Goal: Entertainment & Leisure: Consume media (video, audio)

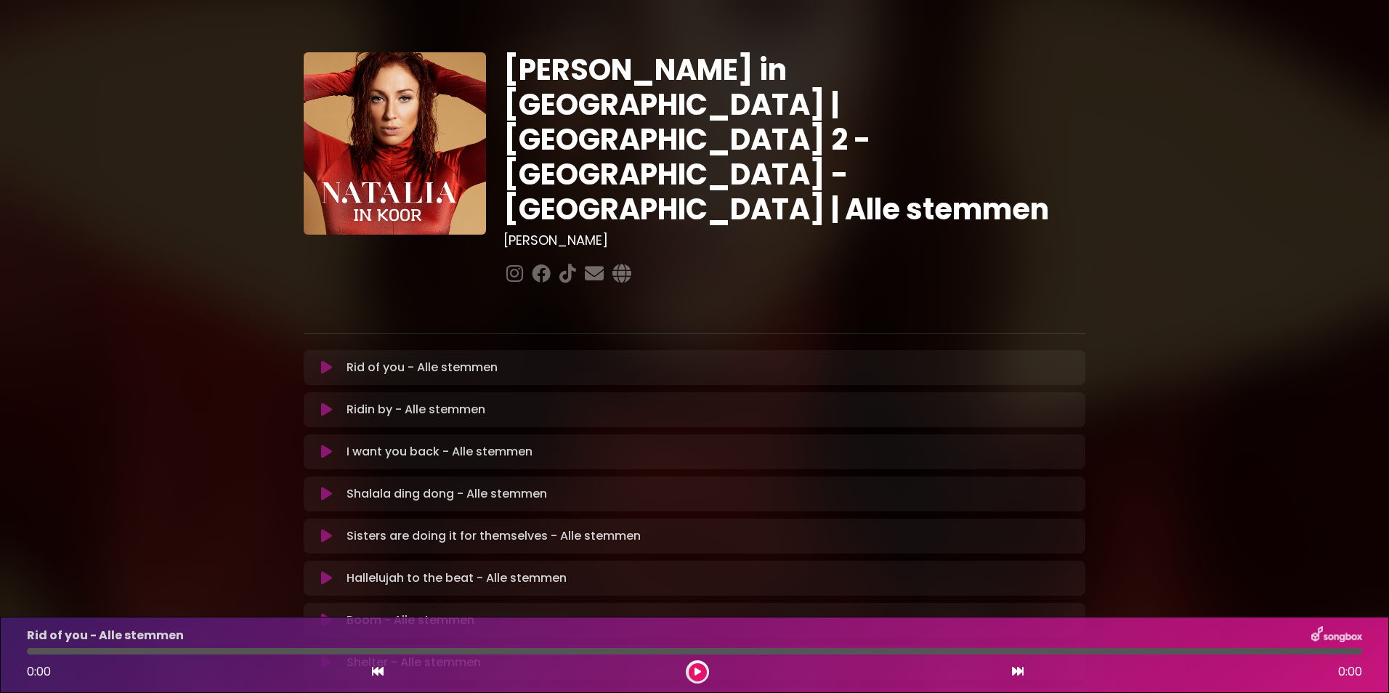
click at [249, 244] on div "[PERSON_NAME] in [GEOGRAPHIC_DATA] | [GEOGRAPHIC_DATA] 2 - [GEOGRAPHIC_DATA] - …" at bounding box center [694, 445] width 959 height 856
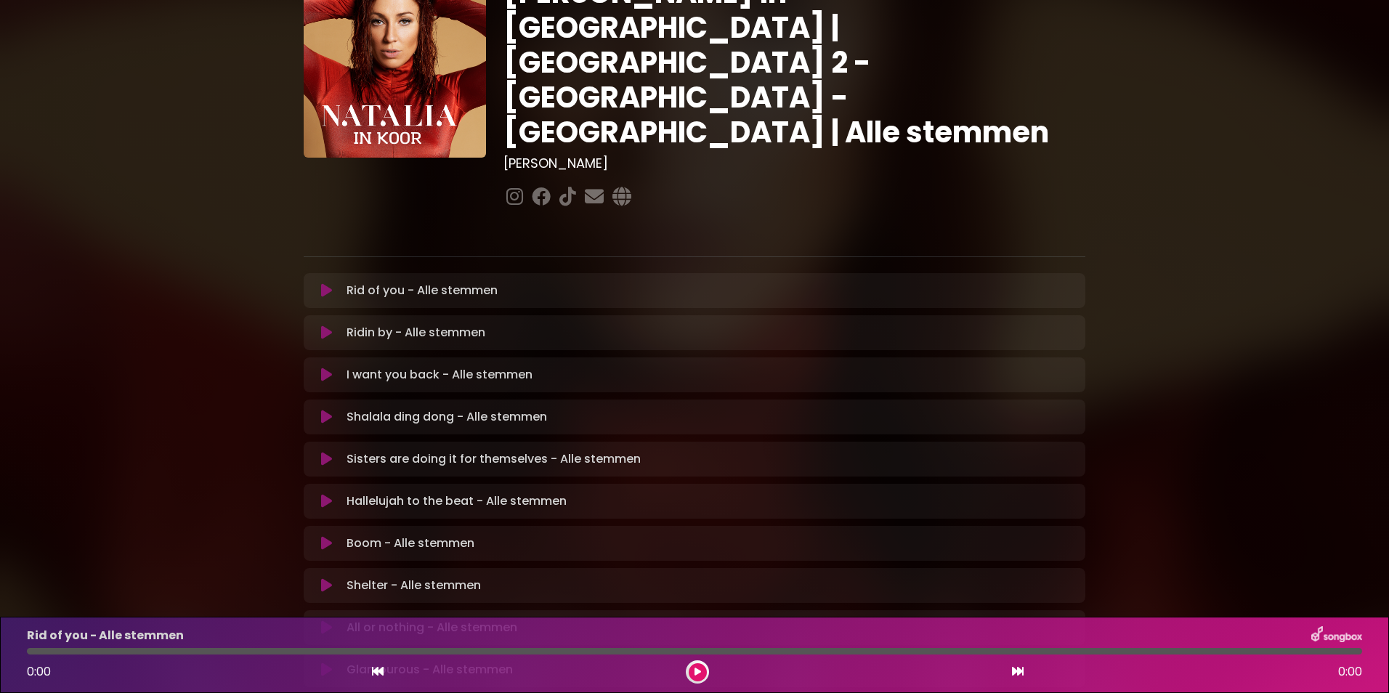
scroll to position [116, 0]
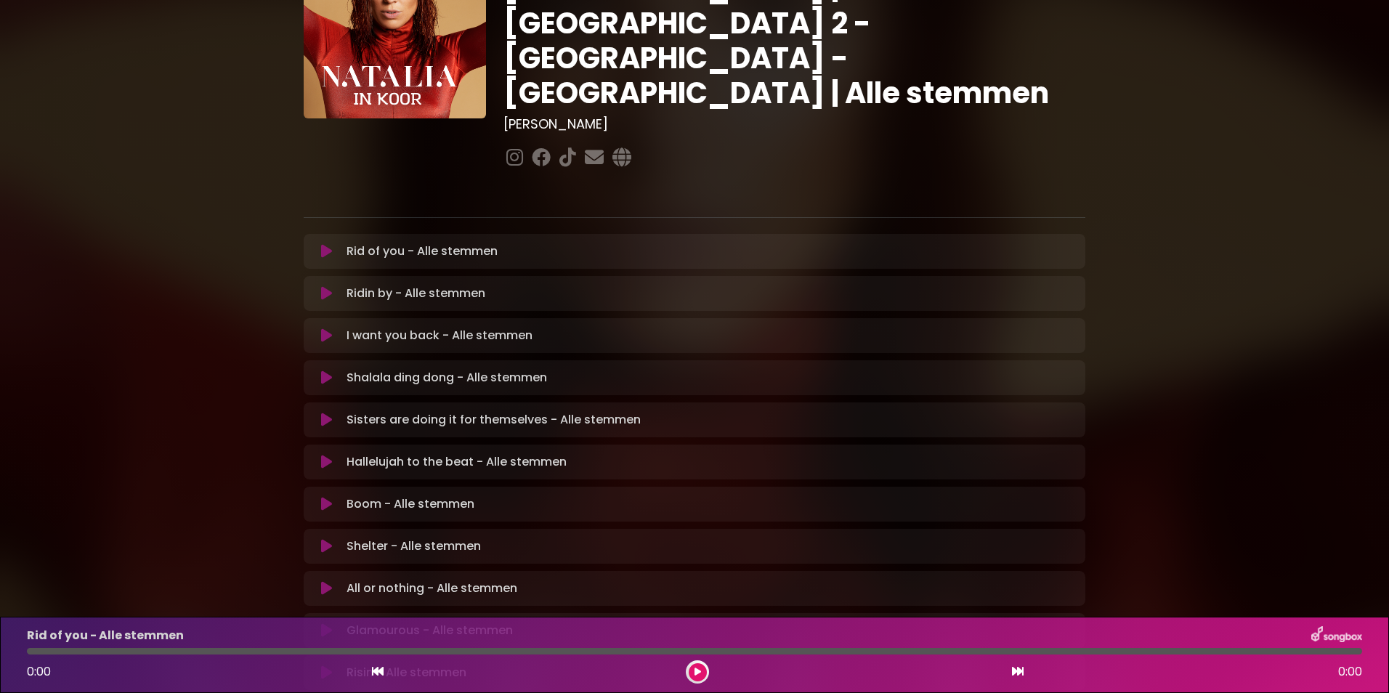
click at [368, 369] on p "Shalala ding dong - Alle stemmen Loading Track..." at bounding box center [447, 377] width 201 height 17
click at [326, 371] on icon at bounding box center [326, 378] width 11 height 15
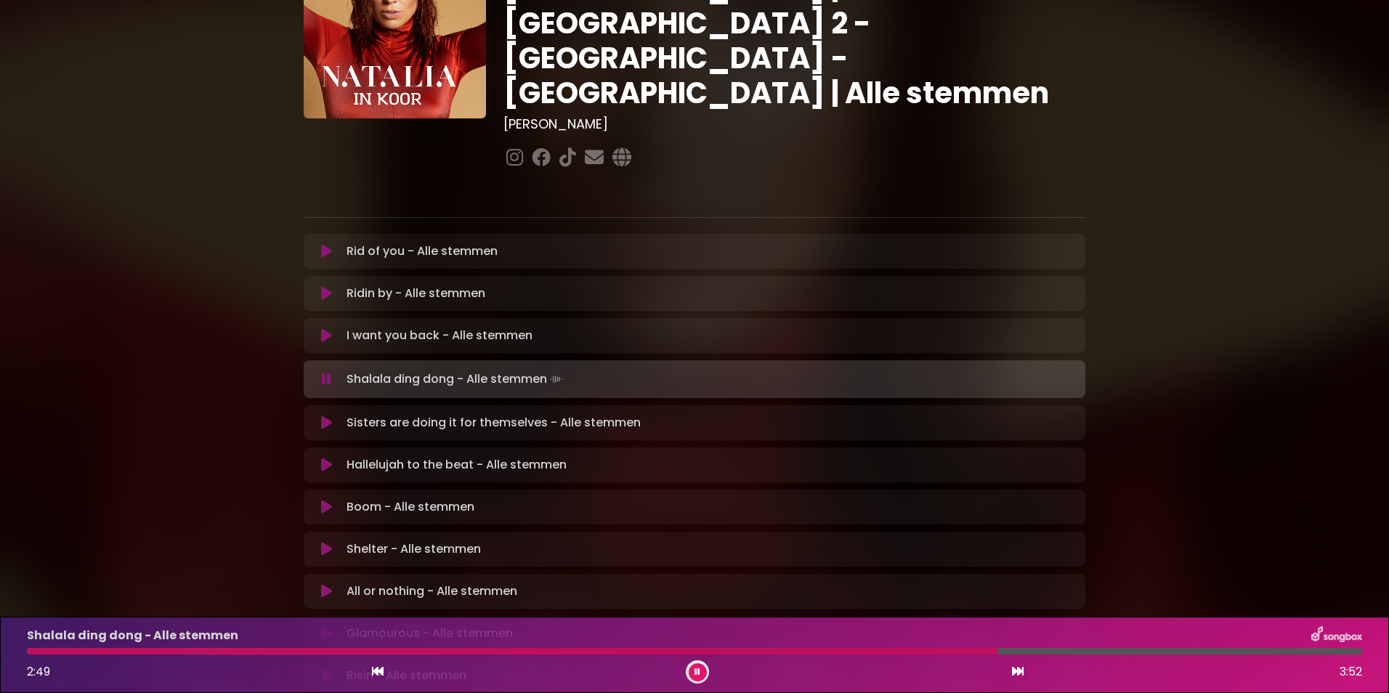
click at [827, 646] on div "Shalala ding dong - Alle stemmen 2:49 3:52" at bounding box center [694, 654] width 1353 height 57
click at [827, 649] on div at bounding box center [518, 651] width 983 height 7
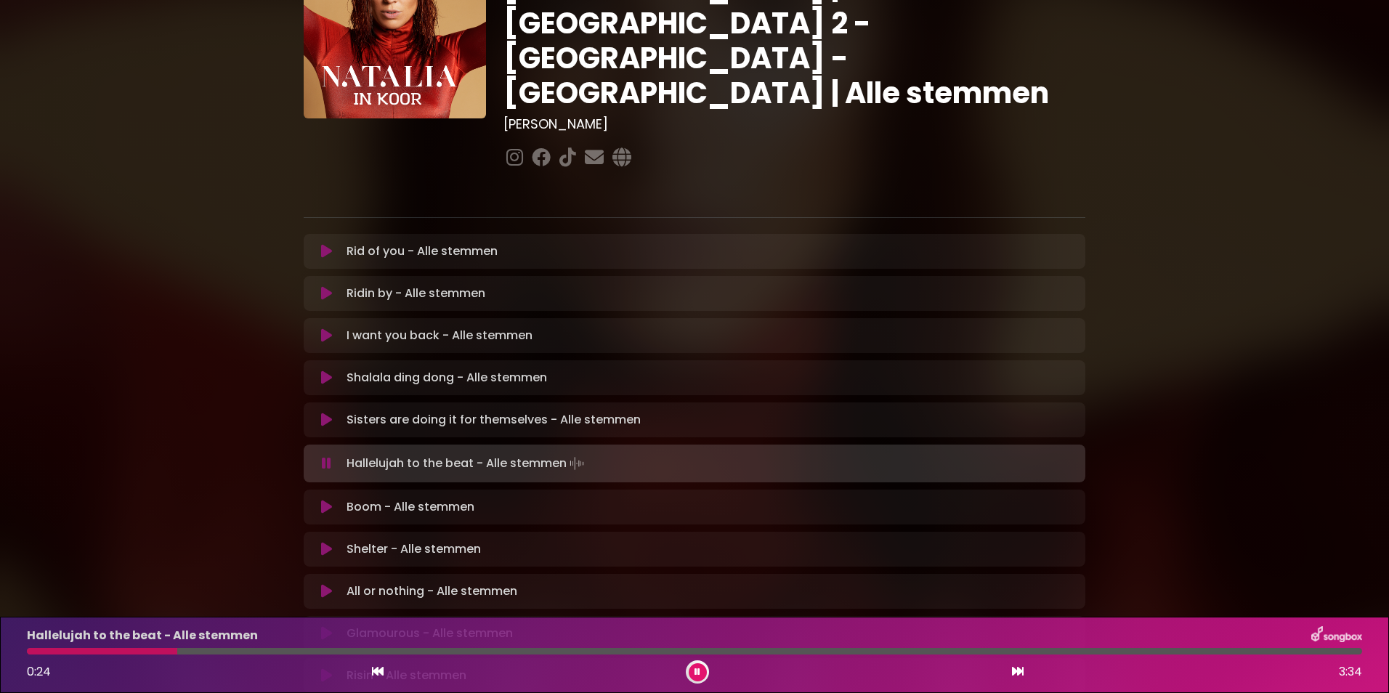
click at [52, 647] on div "Hallelujah to the beat - Alle stemmen 0:24 3:34" at bounding box center [694, 654] width 1353 height 57
click at [52, 647] on div "Hallelujah to the beat - Alle stemmen 0:25 3:34" at bounding box center [694, 654] width 1353 height 57
click at [52, 647] on div "Hallelujah to the beat - Alle stemmen 0:27 3:34" at bounding box center [694, 654] width 1353 height 57
click at [52, 647] on div "Hallelujah to the beat - Alle stemmen 0:29 3:34" at bounding box center [694, 654] width 1353 height 57
click at [52, 647] on div "Hallelujah to the beat - Alle stemmen 0:30 3:34" at bounding box center [694, 654] width 1353 height 57
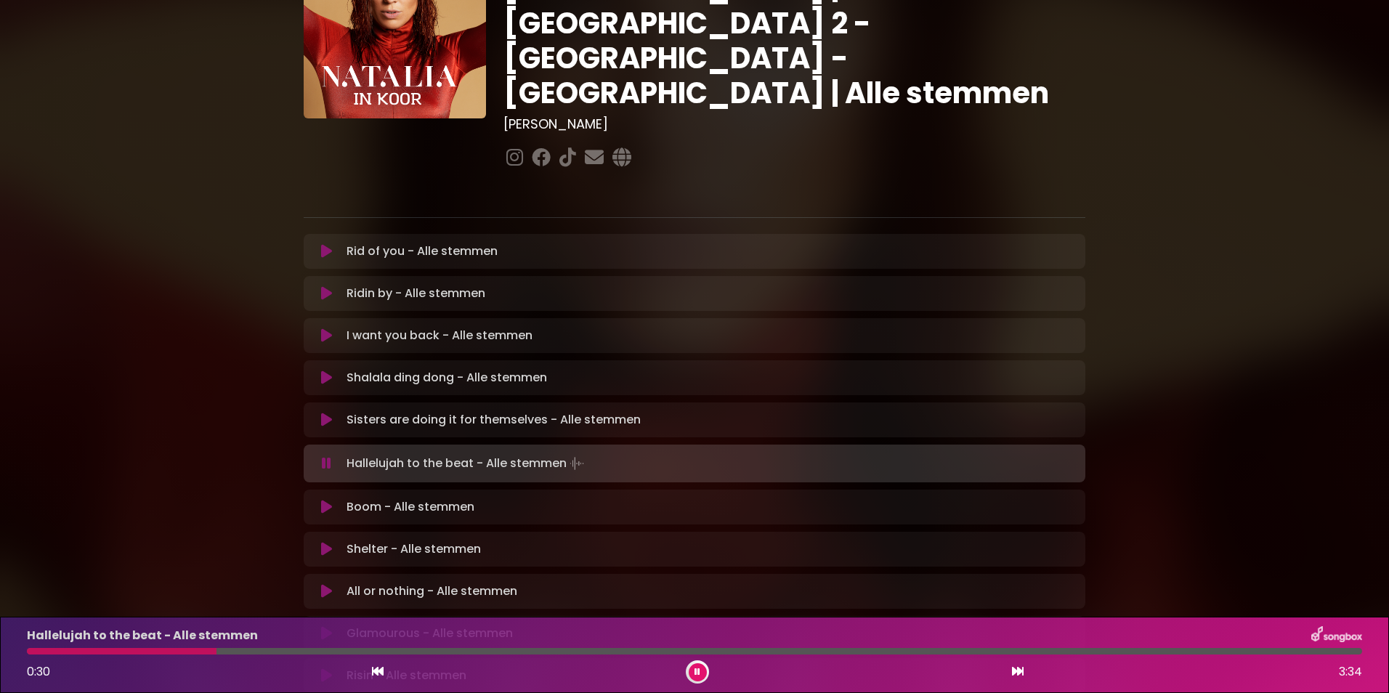
click at [52, 647] on div "Hallelujah to the beat - Alle stemmen 0:30 3:34" at bounding box center [694, 654] width 1353 height 57
click at [68, 647] on div "Hallelujah to the beat - Alle stemmen 0:32 3:34" at bounding box center [694, 654] width 1353 height 57
click at [68, 647] on div "Hallelujah to the beat - Alle stemmen 0:33 3:34" at bounding box center [694, 654] width 1353 height 57
click at [65, 646] on div "Hallelujah to the beat - Alle stemmen 0:37 3:34" at bounding box center [694, 654] width 1353 height 57
click at [65, 646] on div "Hallelujah to the beat - Alle stemmen 0:38 3:34" at bounding box center [694, 654] width 1353 height 57
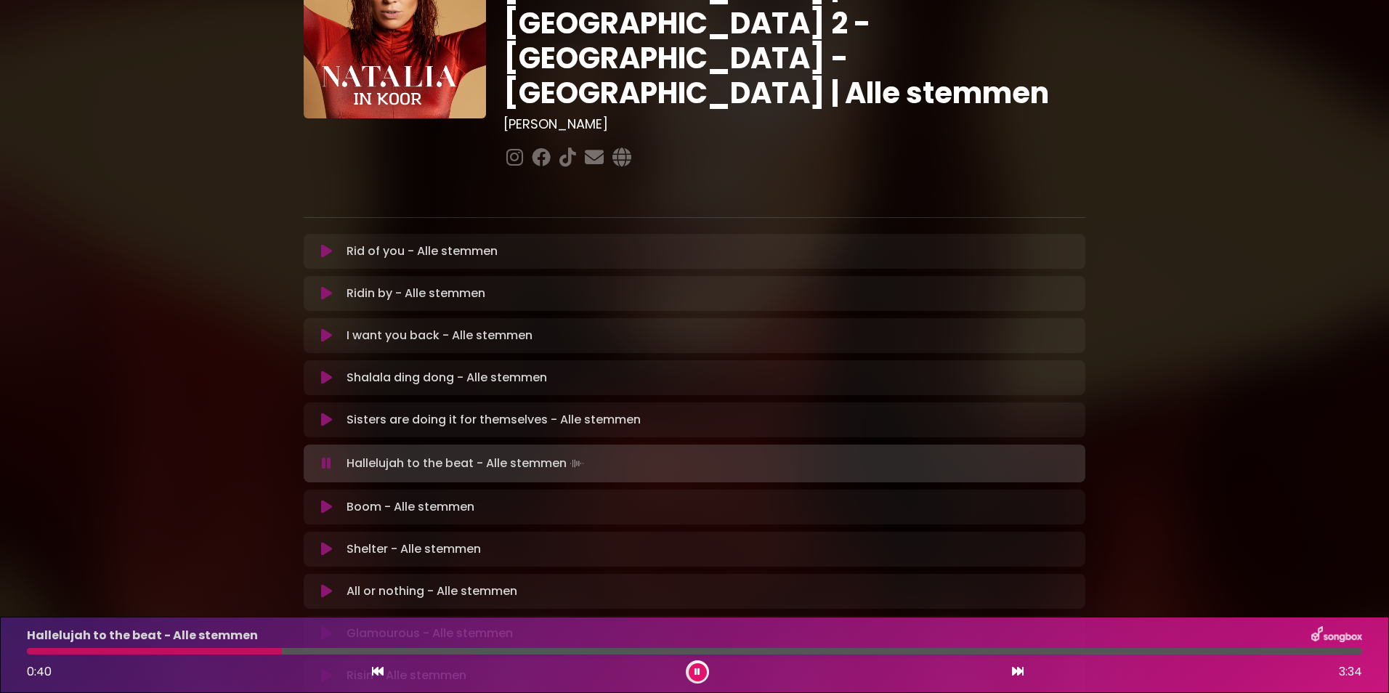
click at [52, 647] on div "Hallelujah to the beat - Alle stemmen 0:40 3:34" at bounding box center [694, 654] width 1353 height 57
click at [52, 647] on div "Hallelujah to the beat - Alle stemmen 0:41 3:34" at bounding box center [694, 654] width 1353 height 57
click at [241, 647] on div "Hallelujah to the beat - Alle stemmen 0:44 3:34" at bounding box center [694, 654] width 1353 height 57
click at [241, 647] on div "Hallelujah to the beat - Alle stemmen 0:45 3:34" at bounding box center [694, 654] width 1353 height 57
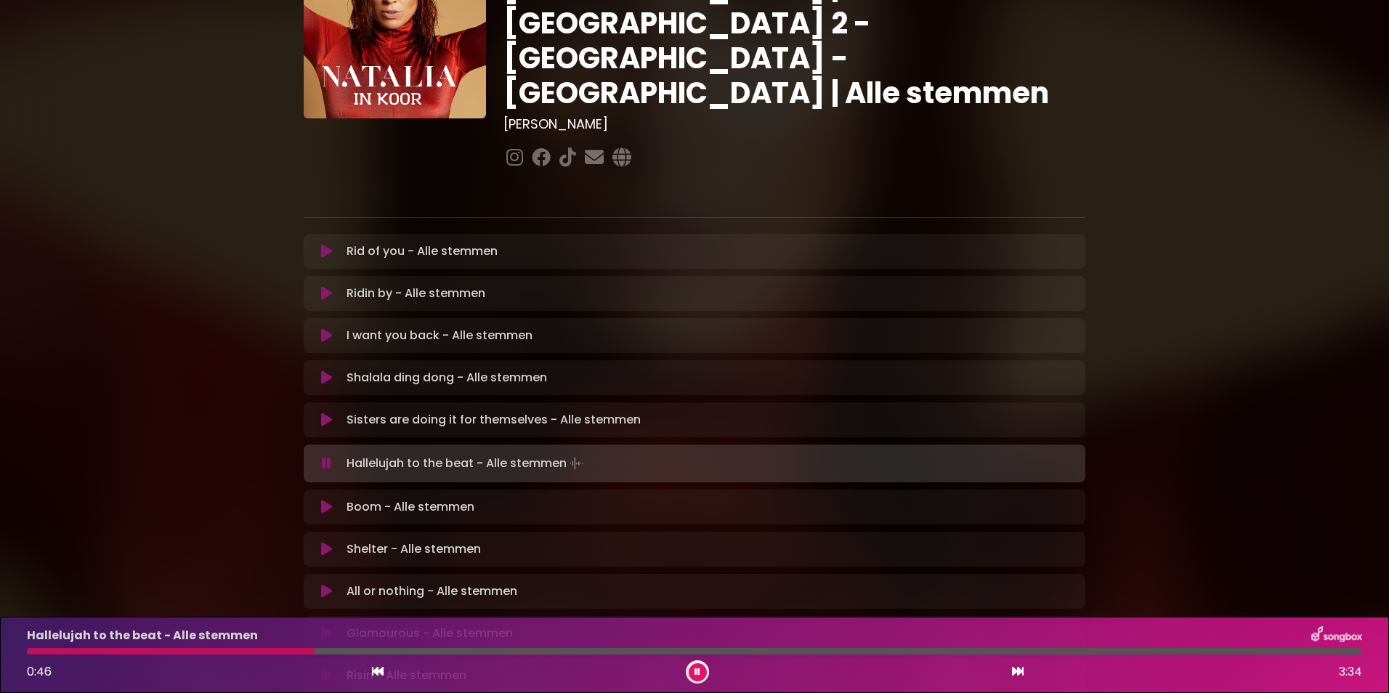
click at [241, 647] on div "Hallelujah to the beat - Alle stemmen 0:46 3:34" at bounding box center [694, 654] width 1353 height 57
click at [49, 650] on div at bounding box center [179, 651] width 304 height 7
click at [419, 645] on div "Hallelujah to the beat - Alle stemmen 1:45 3:34" at bounding box center [694, 654] width 1353 height 57
click at [419, 647] on div "Hallelujah to the beat - Alle stemmen 1:47 3:34" at bounding box center [694, 654] width 1353 height 57
click at [419, 647] on div "Hallelujah to the beat - Alle stemmen 1:48 3:34" at bounding box center [694, 654] width 1353 height 57
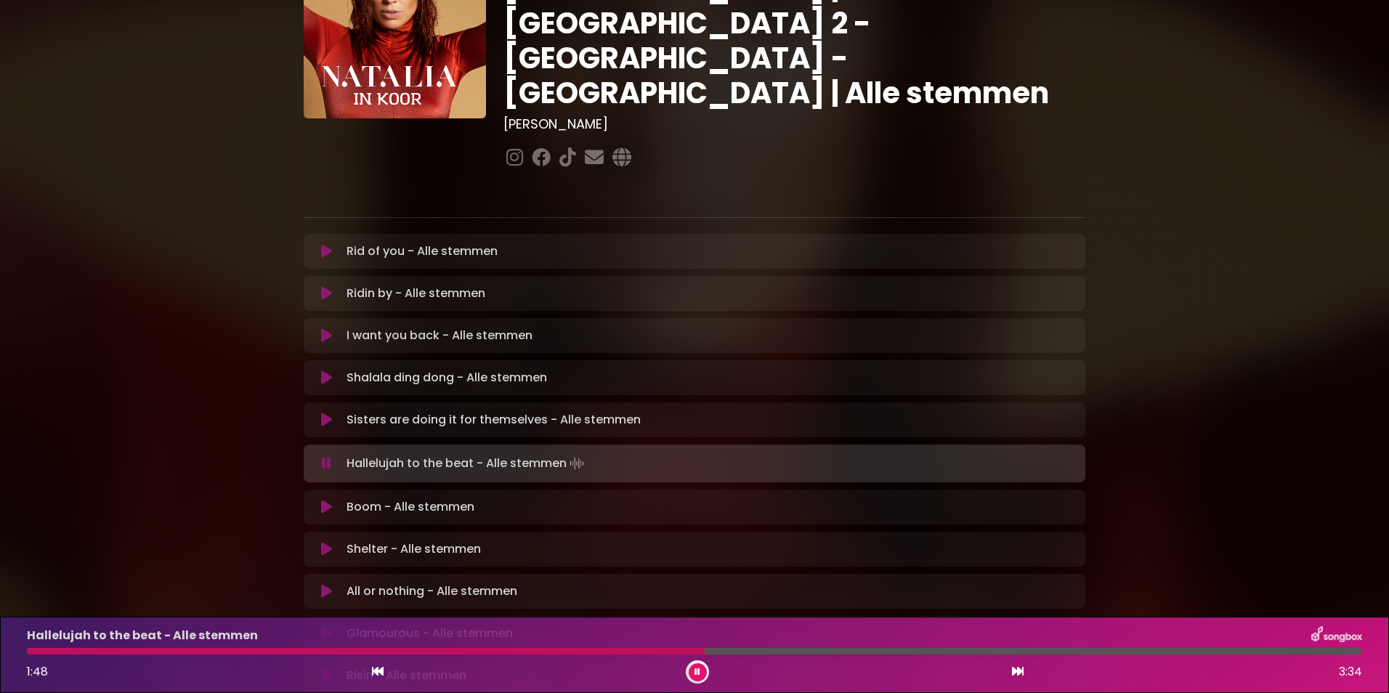
click at [419, 647] on div "Hallelujah to the beat - Alle stemmen 1:48 3:34" at bounding box center [694, 654] width 1353 height 57
click at [419, 647] on div "Hallelujah to the beat - Alle stemmen 1:49 3:34" at bounding box center [694, 654] width 1353 height 57
click at [419, 647] on div "Hallelujah to the beat - Alle stemmen 1:50 3:34" at bounding box center [694, 654] width 1353 height 57
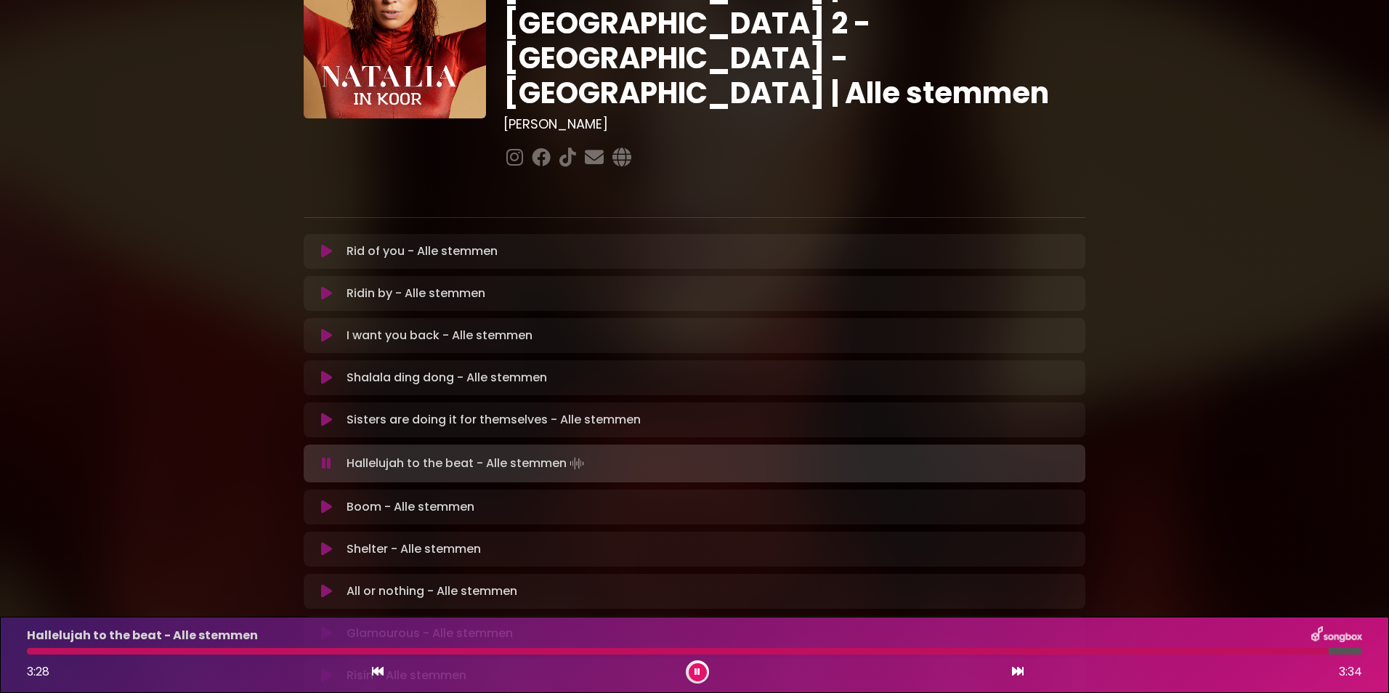
click at [663, 685] on div "Hallelujah to the beat - Alle stemmen 3:28 3:34" at bounding box center [694, 655] width 1389 height 76
